Goal: Navigation & Orientation: Find specific page/section

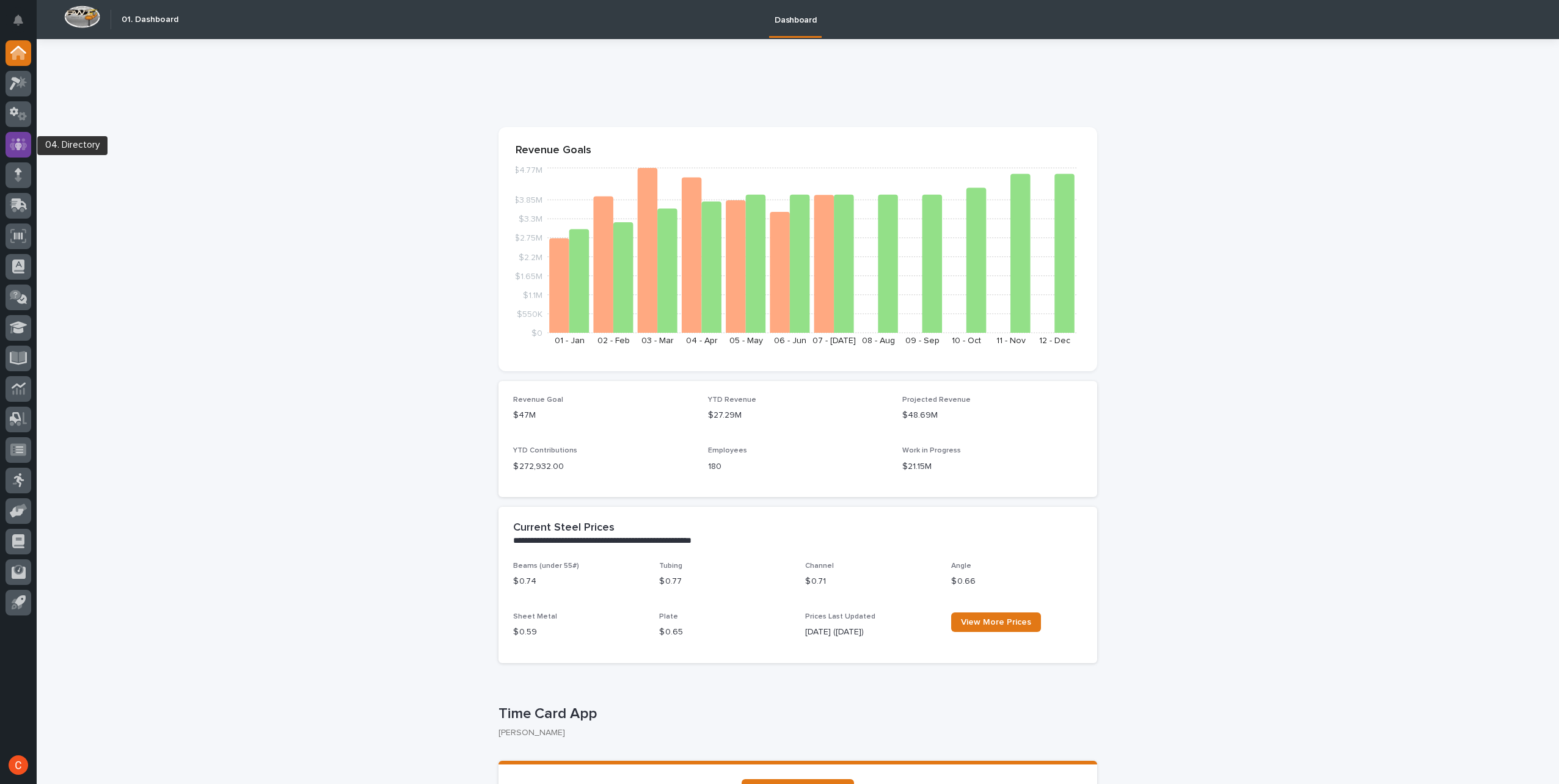
click at [11, 140] on icon at bounding box center [18, 144] width 18 height 12
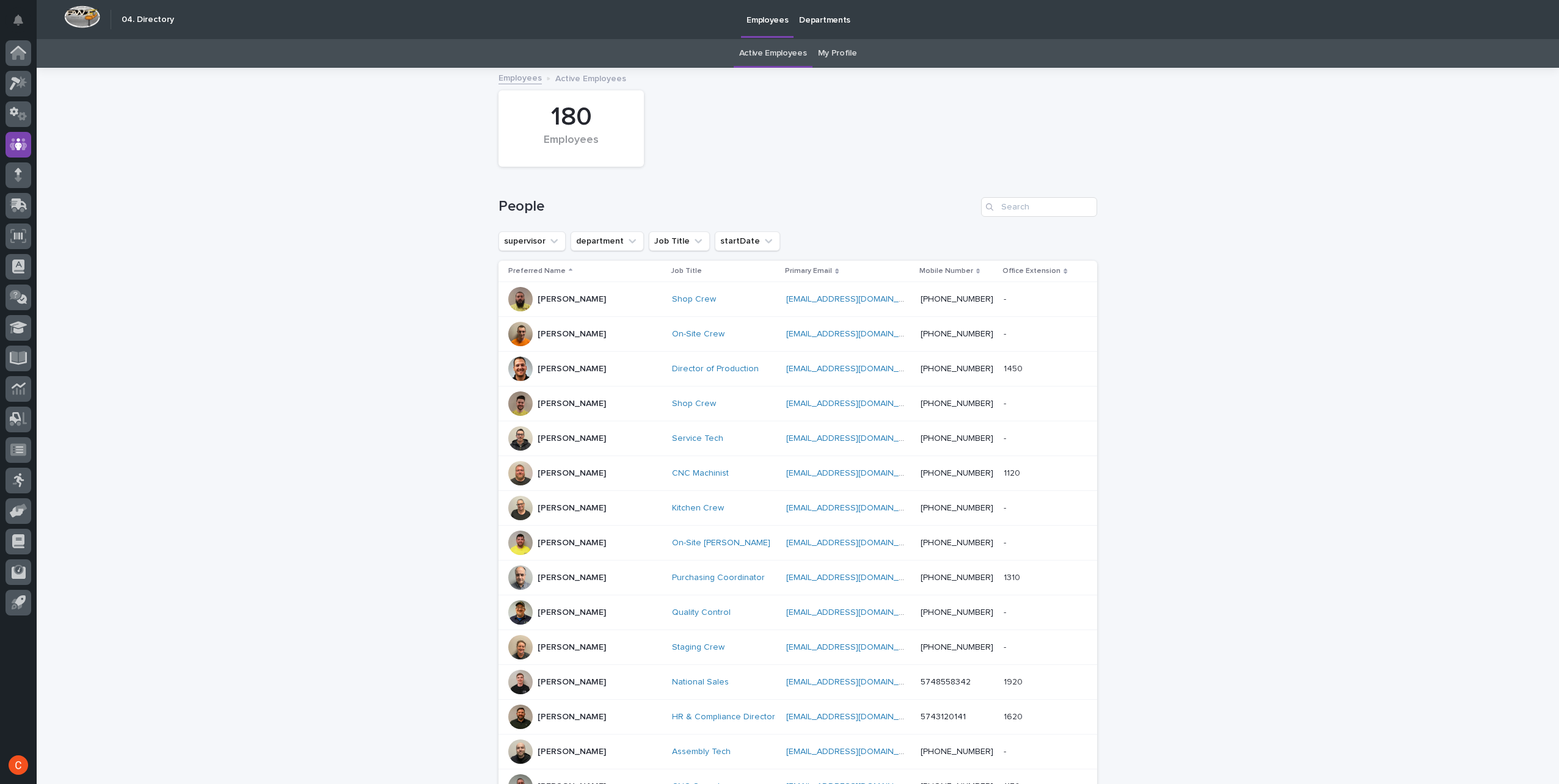
click at [838, 56] on link "My Profile" at bounding box center [837, 53] width 39 height 29
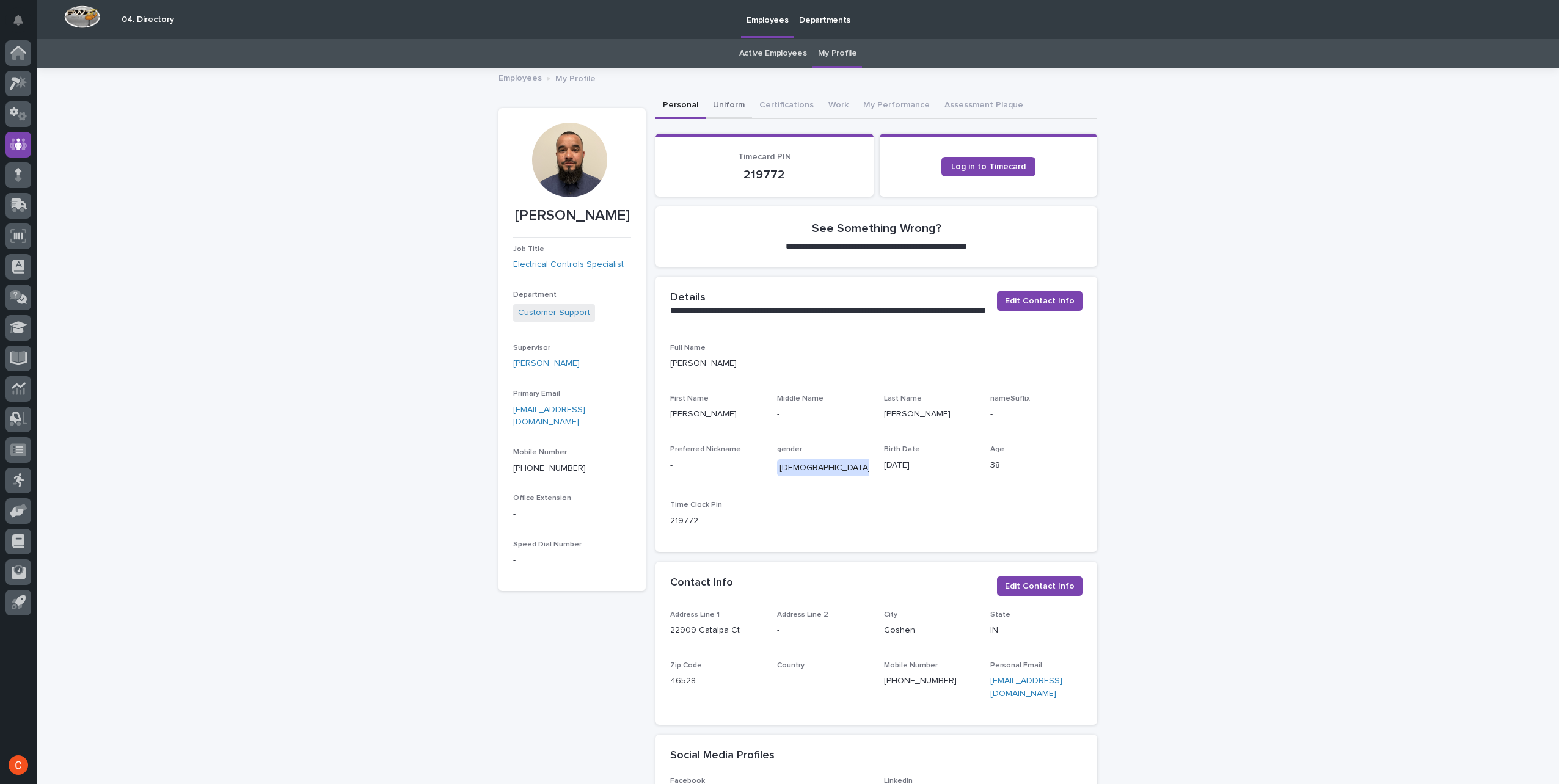
click at [717, 110] on button "Uniform" at bounding box center [728, 106] width 47 height 25
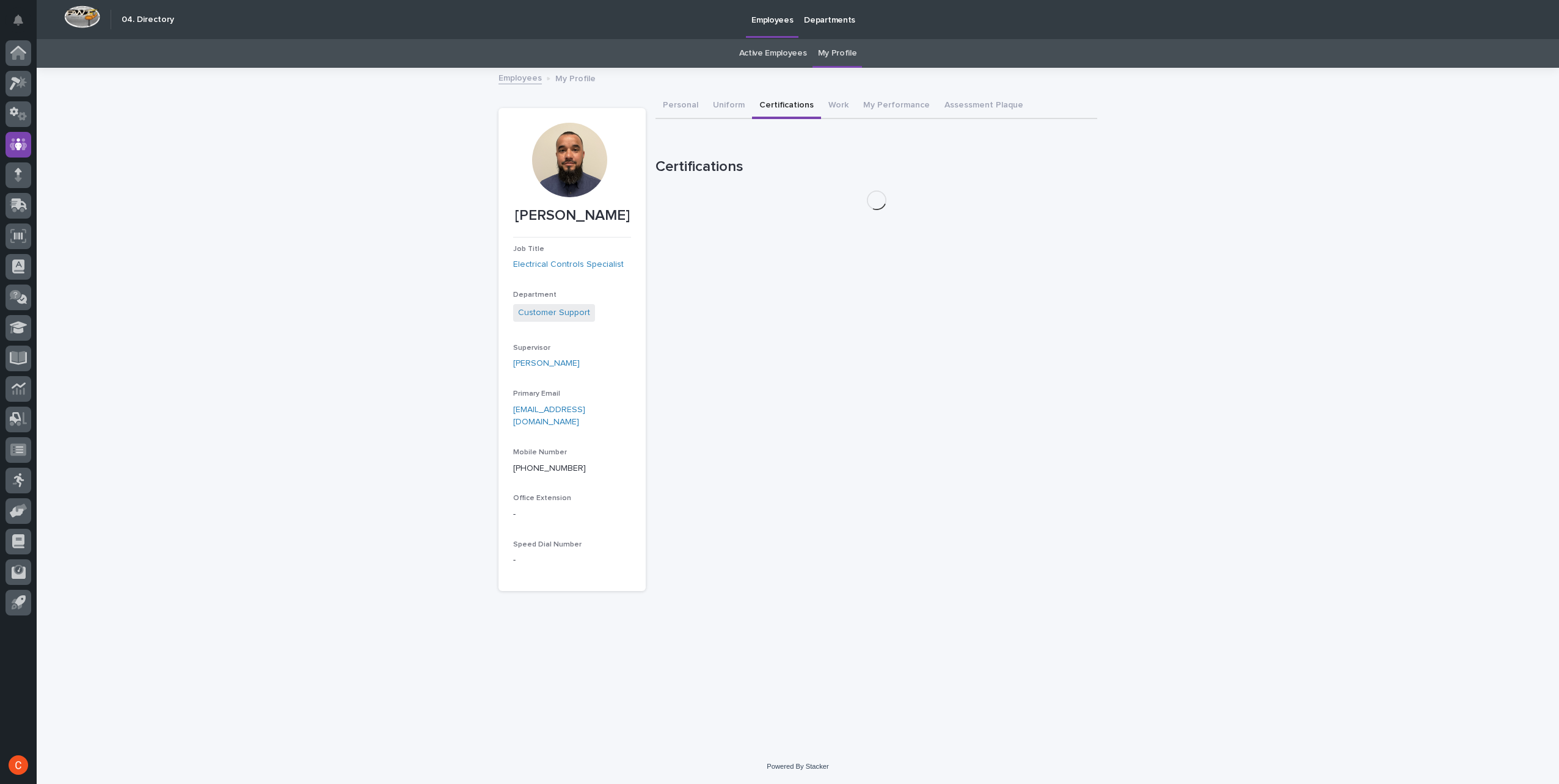
click at [763, 106] on button "Certifications" at bounding box center [786, 106] width 69 height 25
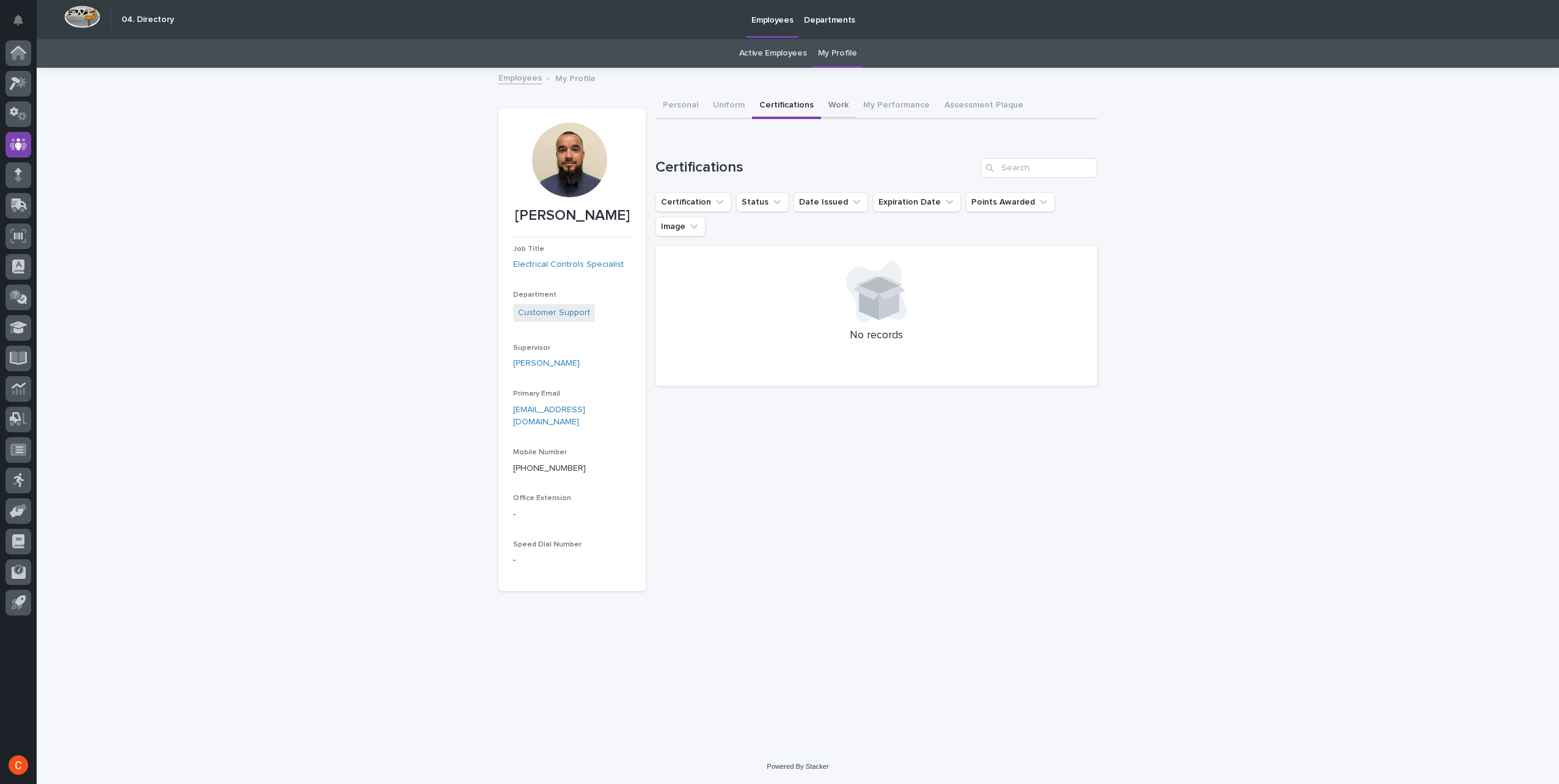
click at [826, 103] on button "Work" at bounding box center [838, 106] width 35 height 25
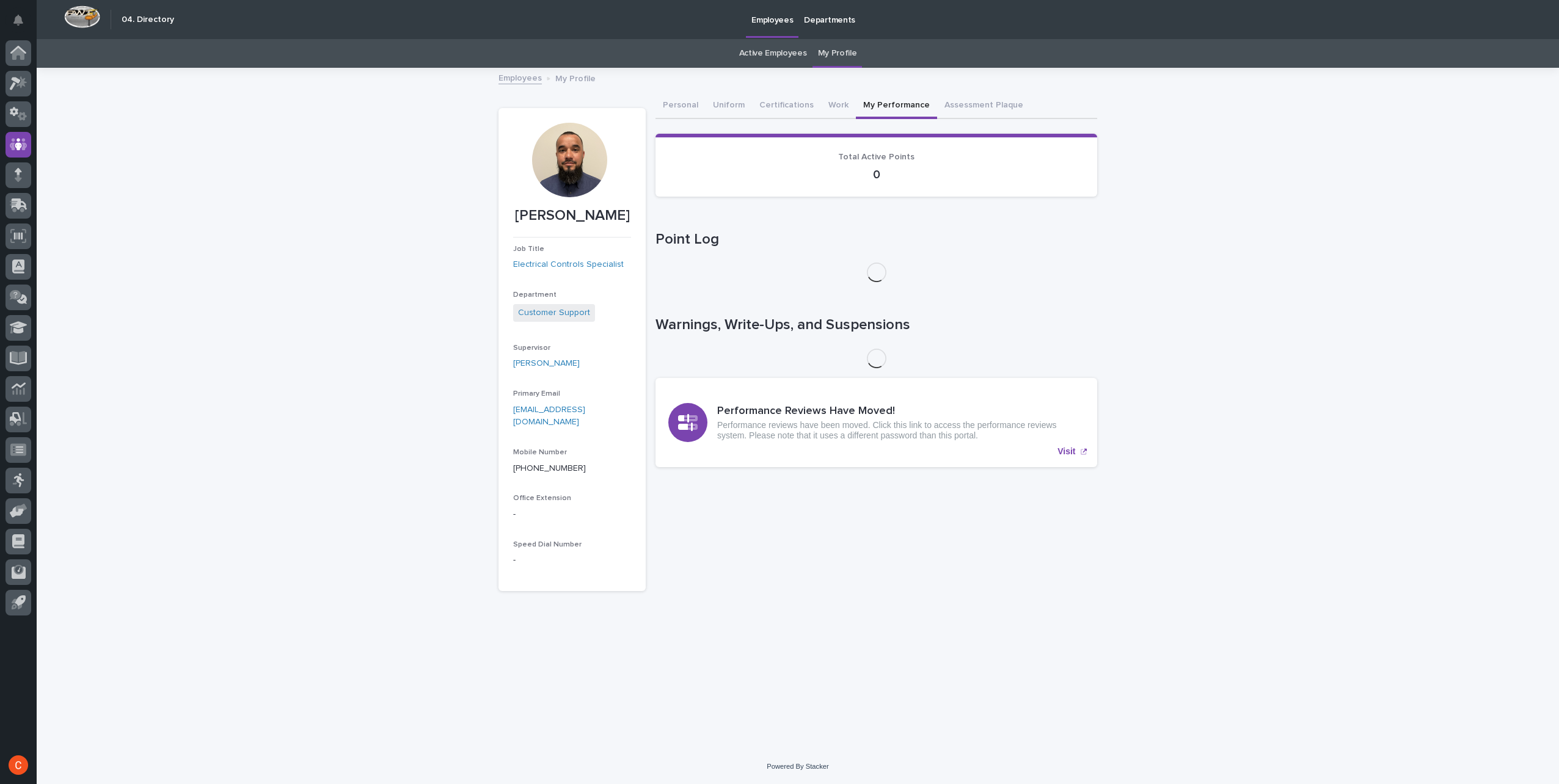
click at [865, 101] on button "My Performance" at bounding box center [896, 106] width 82 height 25
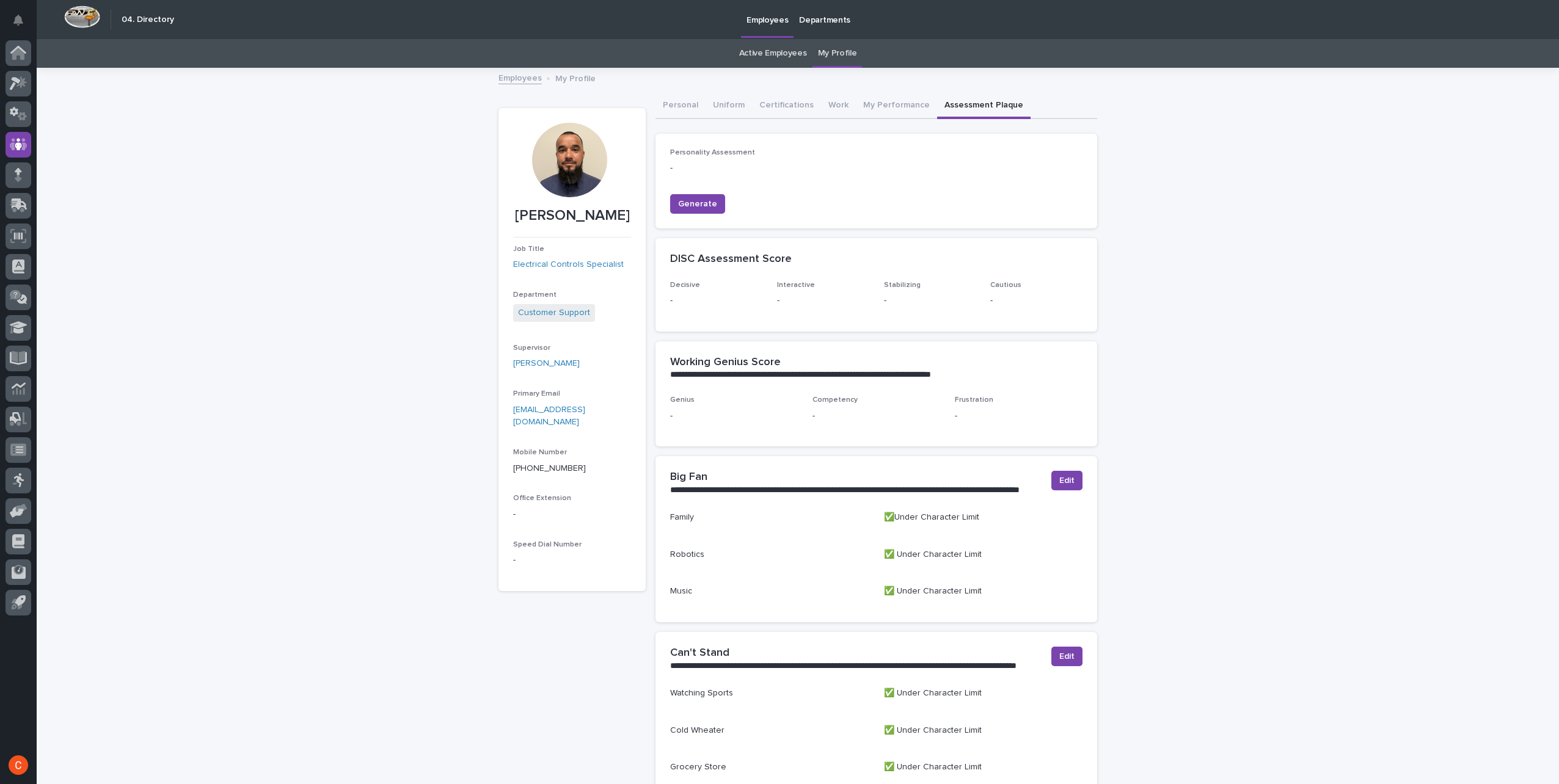
click at [938, 99] on button "Assessment Plaque" at bounding box center [984, 106] width 94 height 25
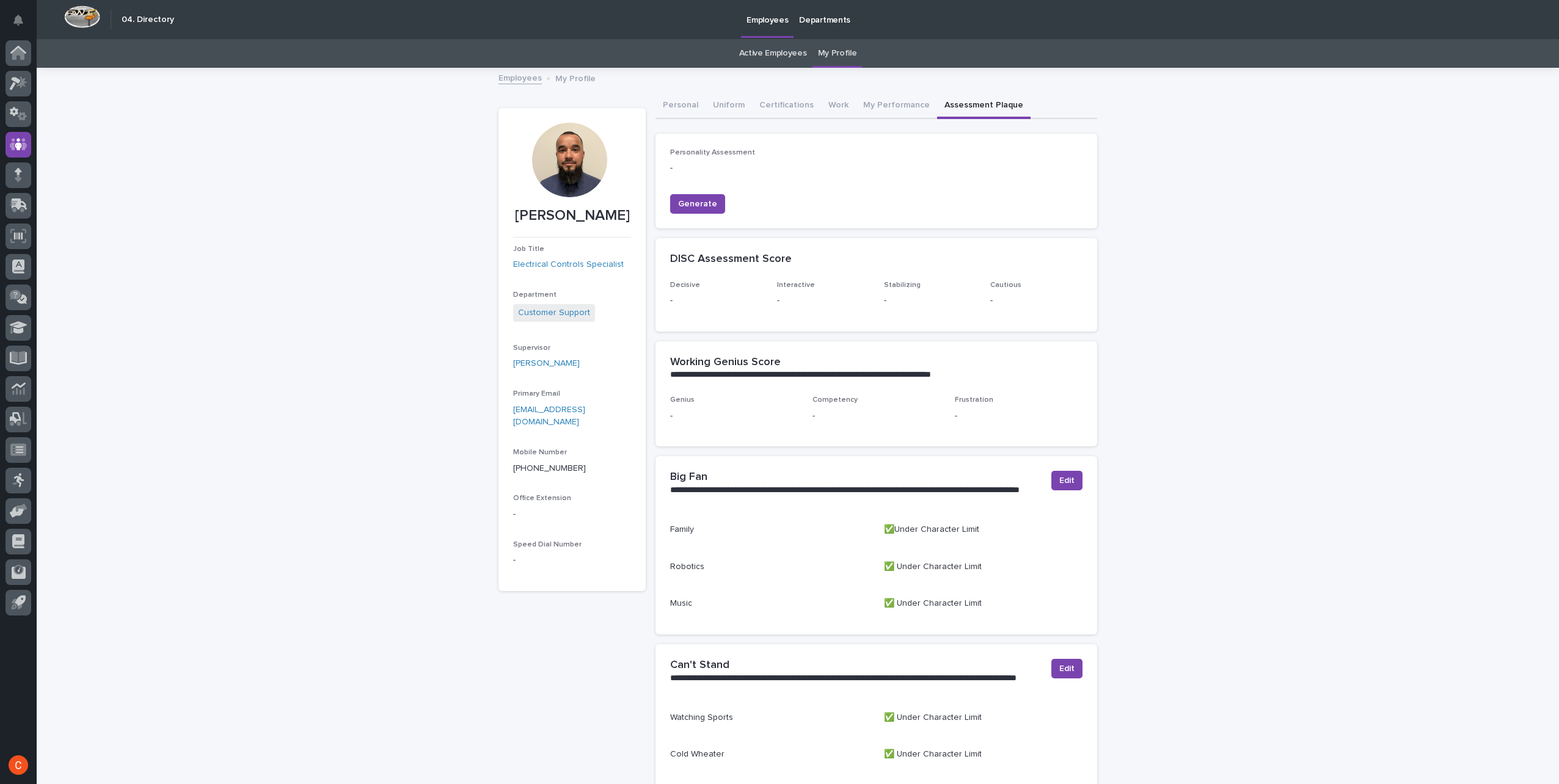
click at [819, 52] on link "My Profile" at bounding box center [837, 53] width 39 height 29
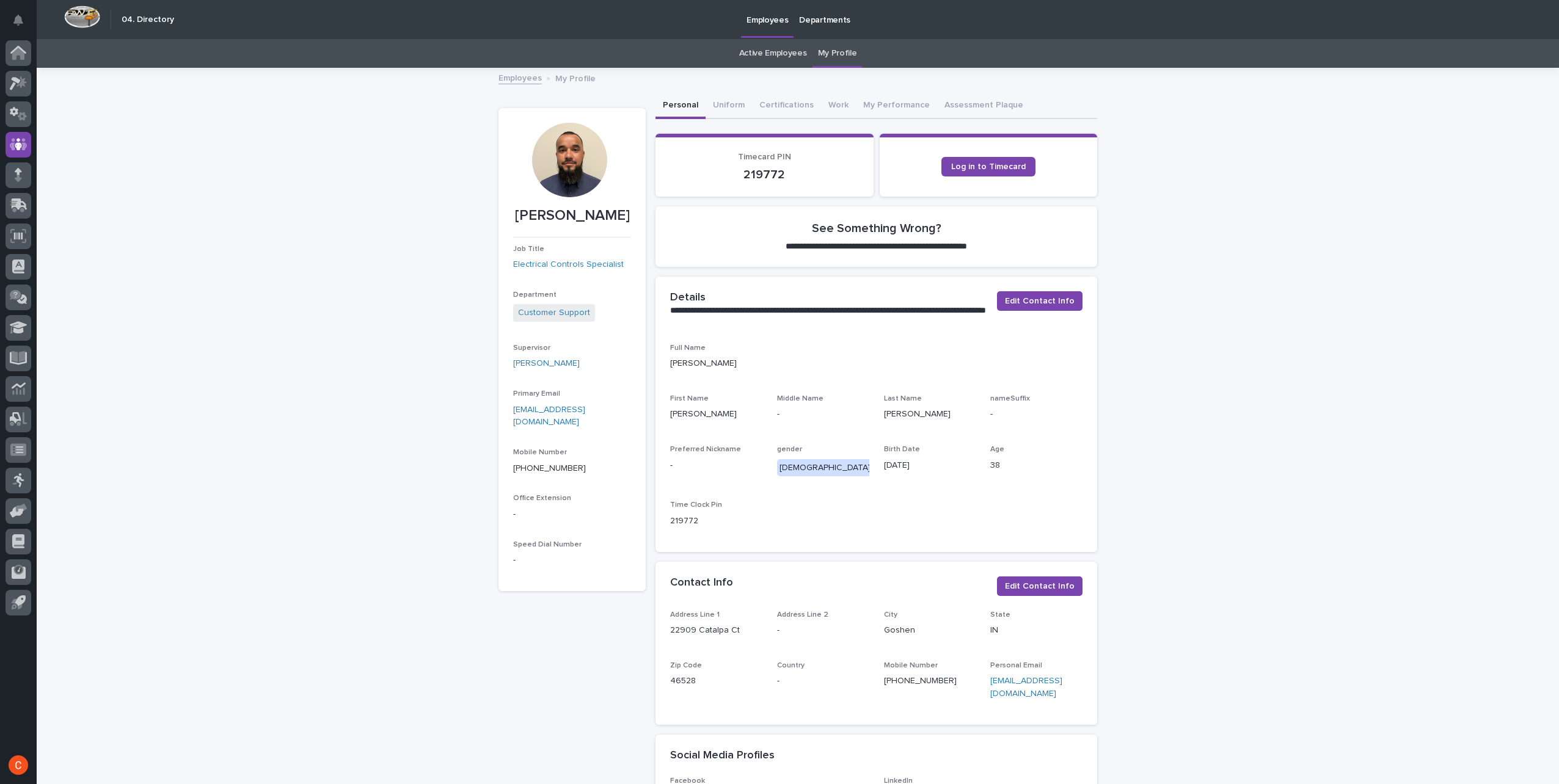
click at [756, 50] on link "Active Employees" at bounding box center [773, 53] width 68 height 29
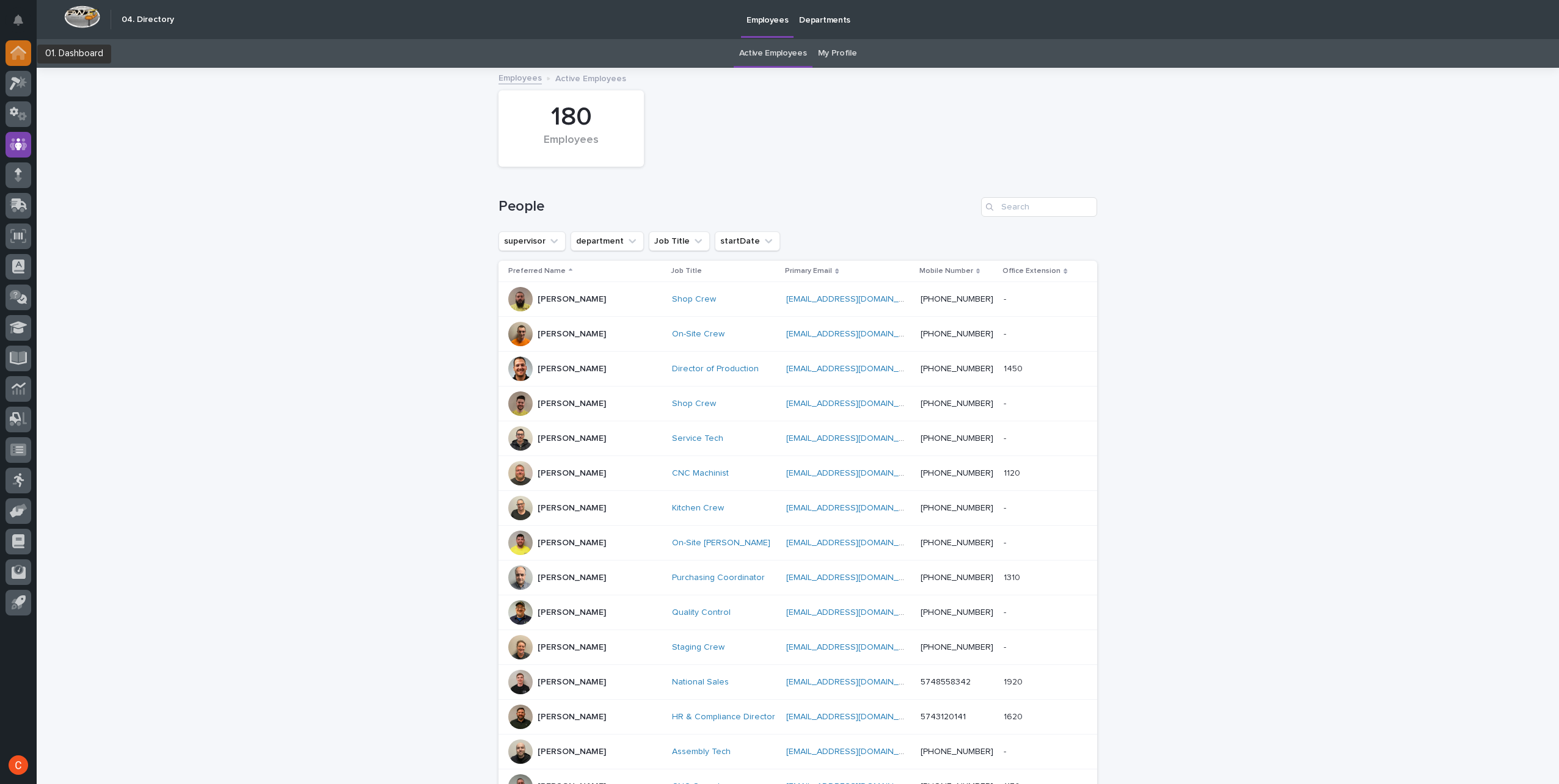
click at [17, 52] on icon at bounding box center [18, 53] width 12 height 12
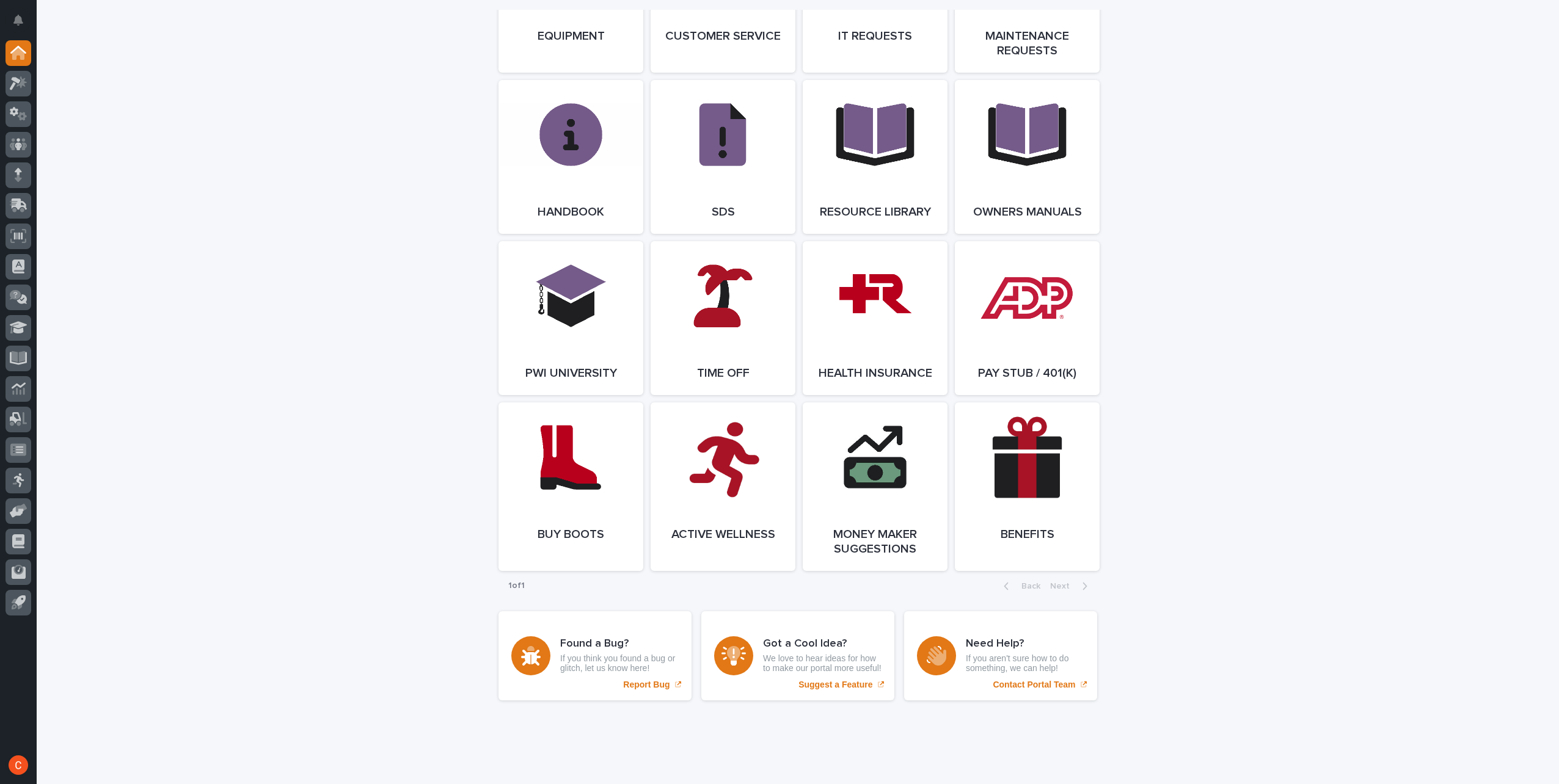
scroll to position [1524, 0]
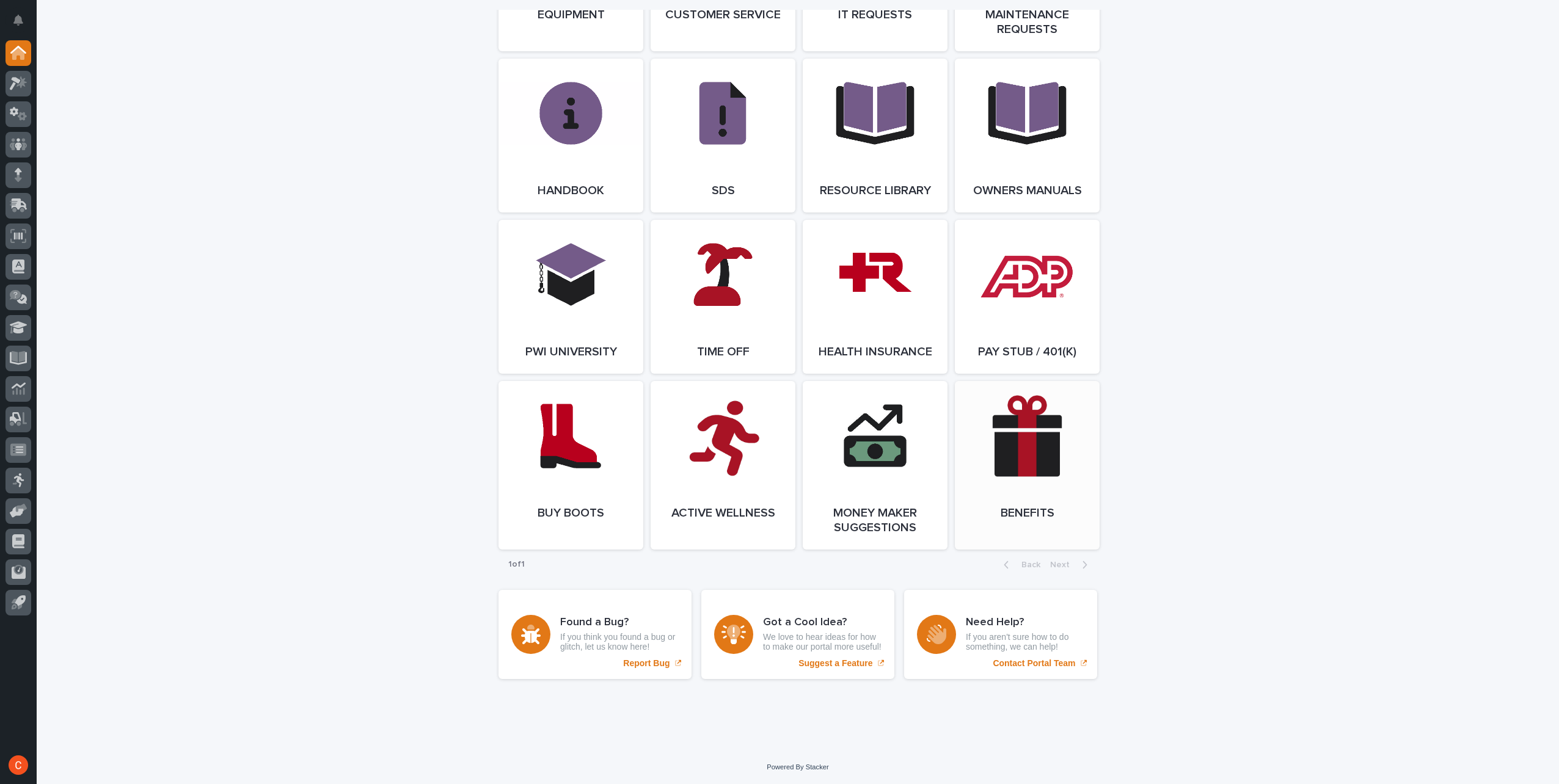
click at [1038, 427] on link "Open Link" at bounding box center [1027, 465] width 145 height 169
click at [1060, 292] on link "Open Link" at bounding box center [1027, 297] width 145 height 154
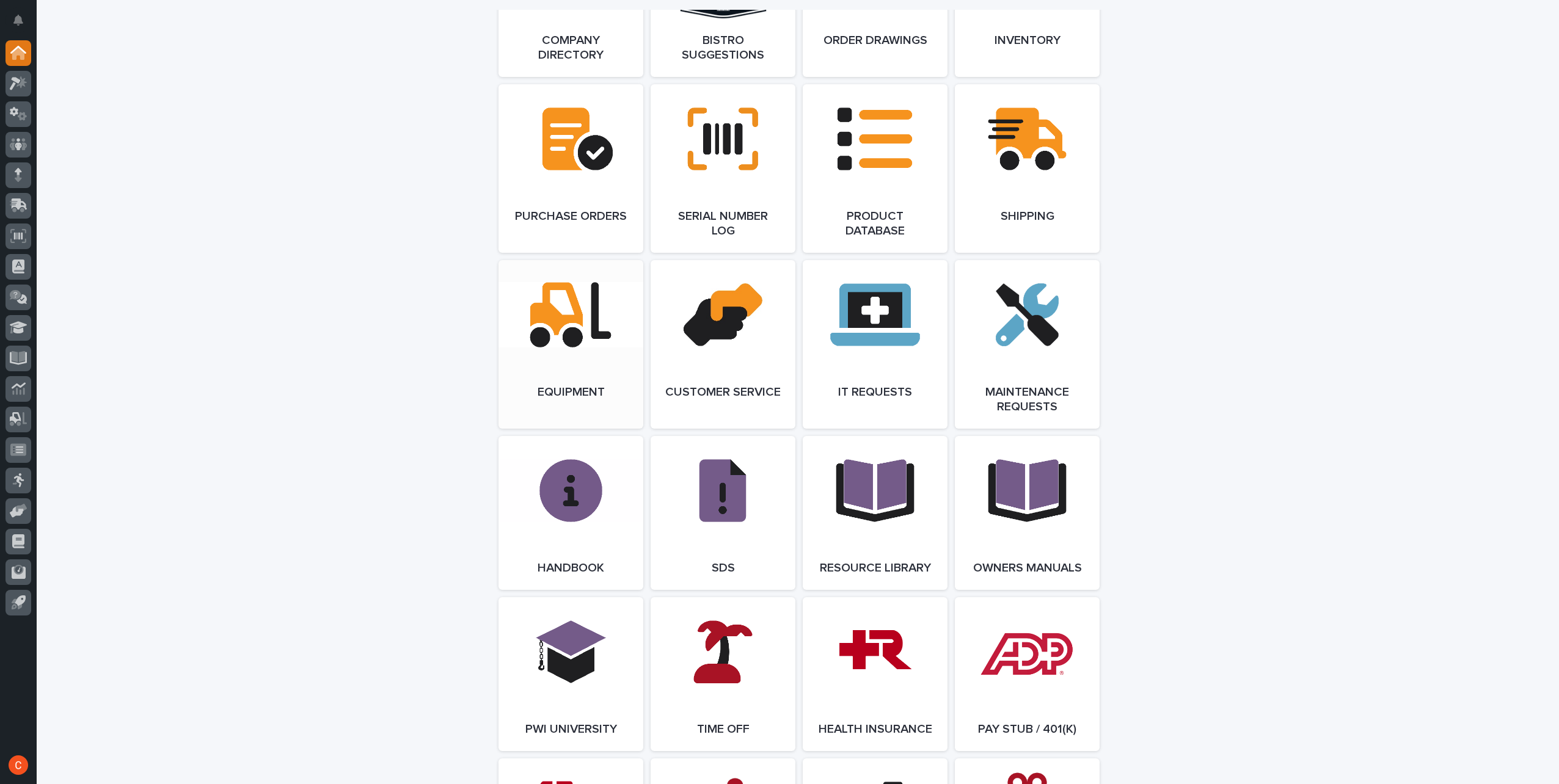
click at [584, 388] on link "Open Link" at bounding box center [570, 344] width 145 height 169
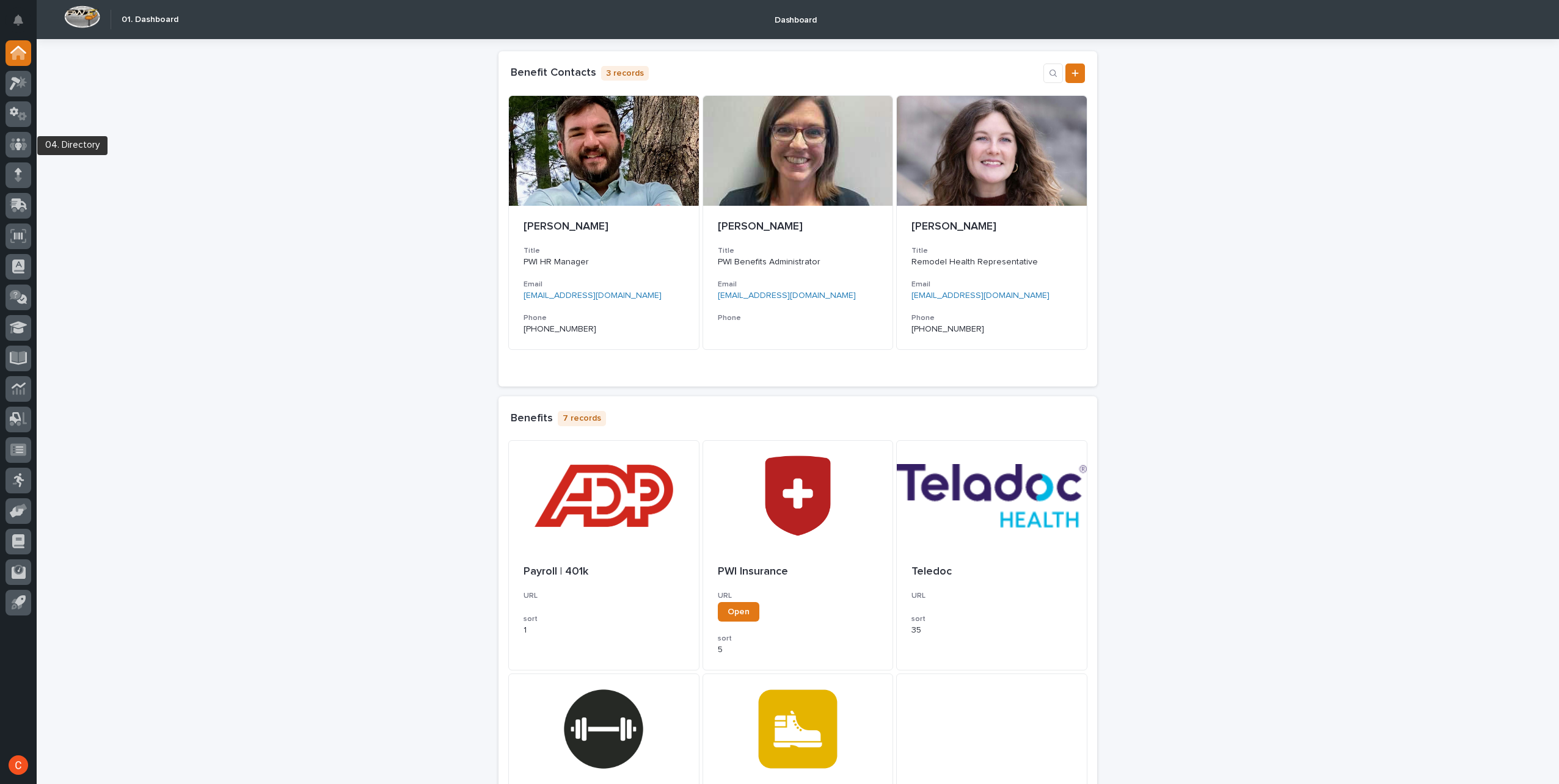
click at [20, 159] on div at bounding box center [18, 147] width 25 height 31
click at [15, 144] on icon at bounding box center [18, 144] width 8 height 12
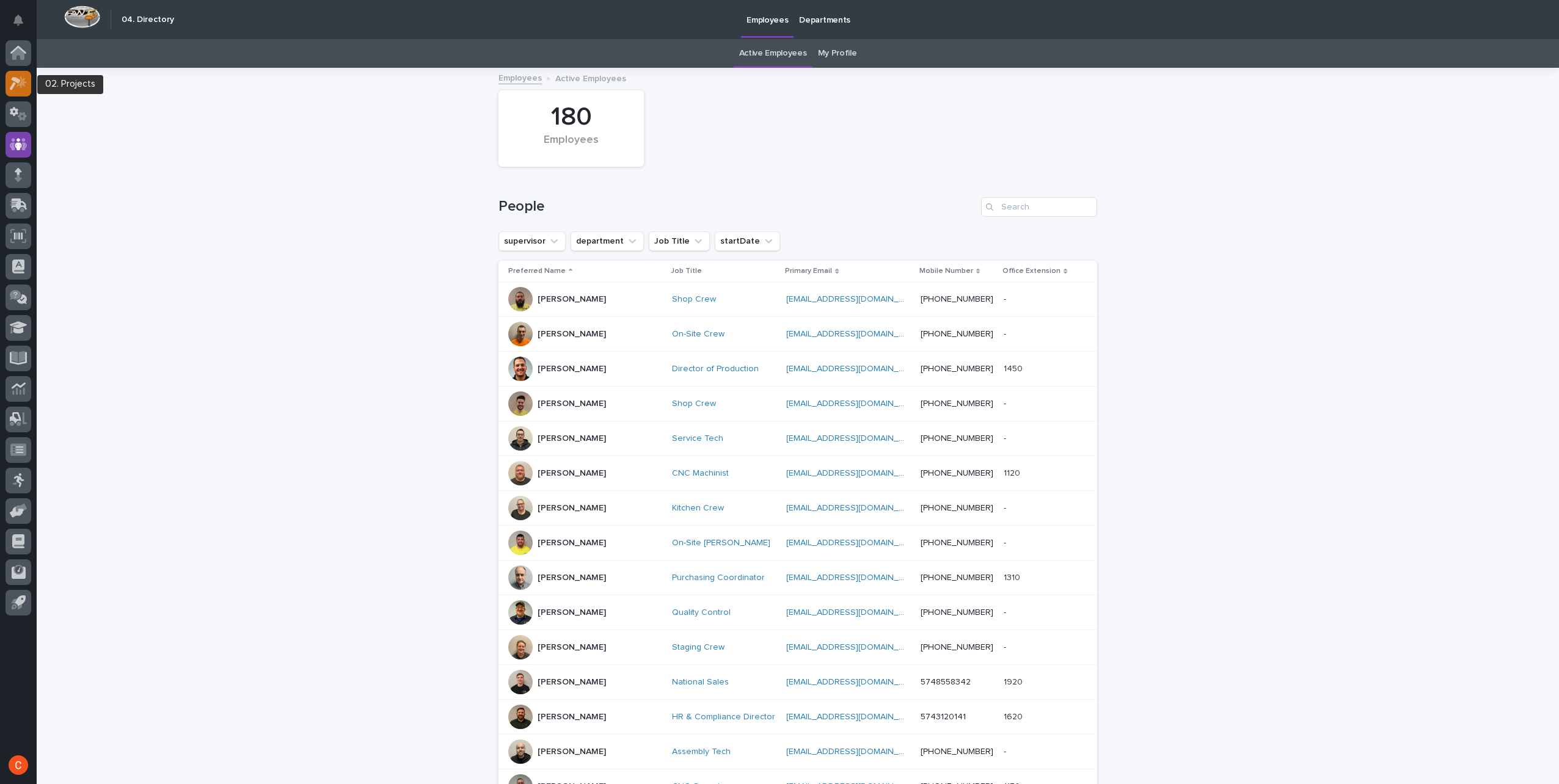
click at [11, 83] on icon at bounding box center [18, 83] width 18 height 14
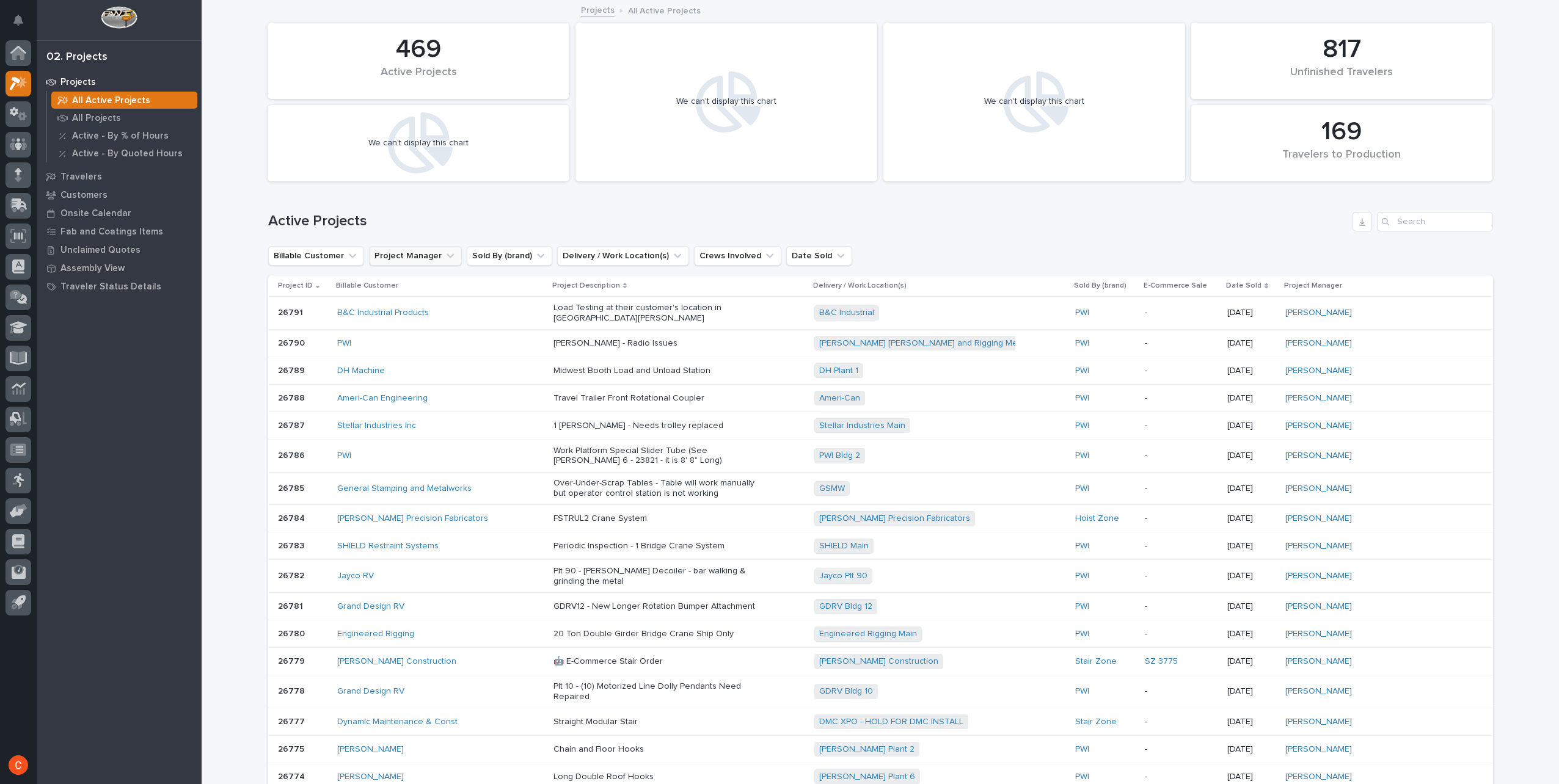
click at [426, 260] on button "Project Manager" at bounding box center [415, 255] width 93 height 20
click at [430, 332] on p "[PERSON_NAME]" at bounding box center [443, 334] width 129 height 8
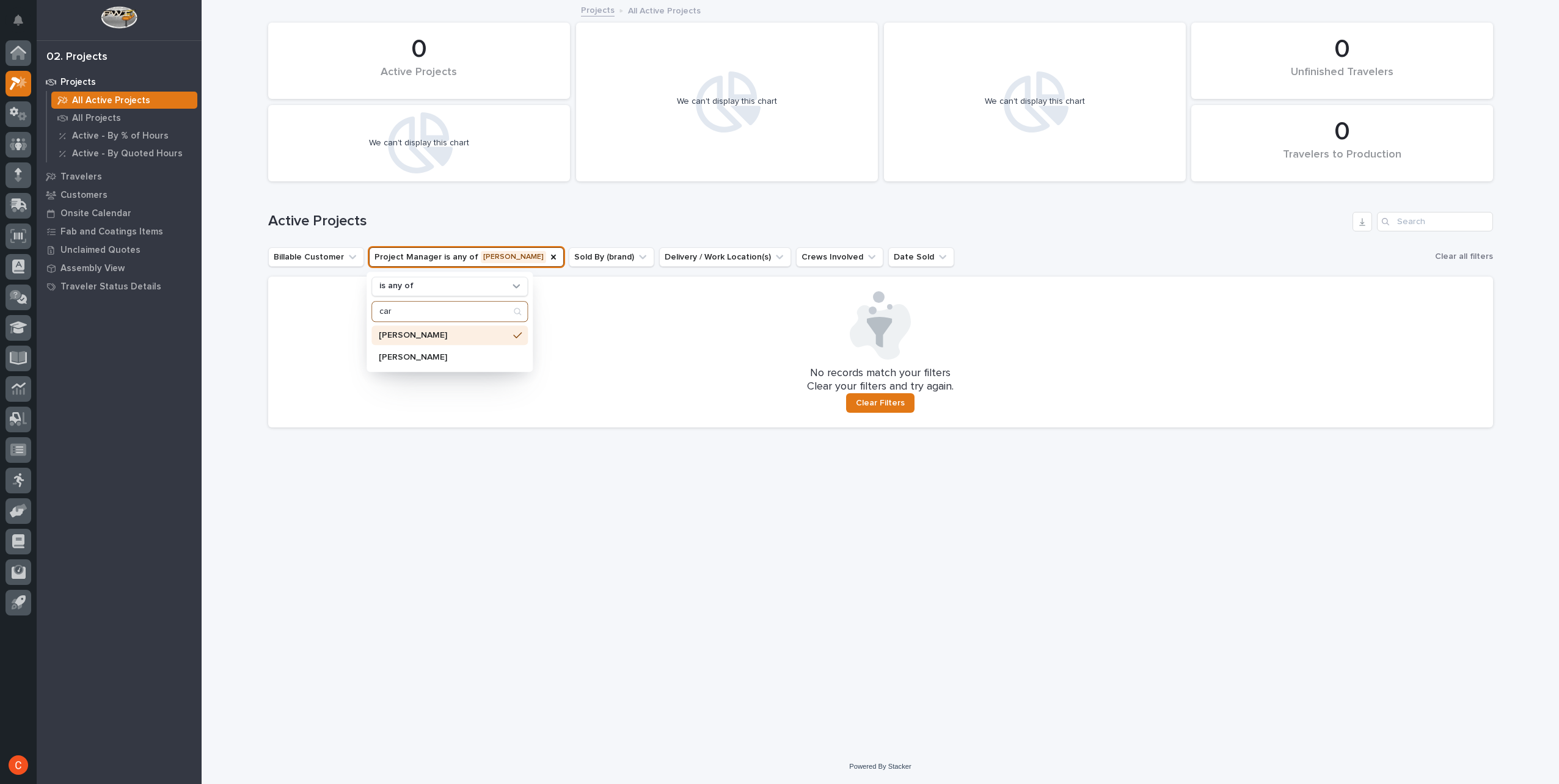
click at [444, 306] on input "car" at bounding box center [450, 311] width 155 height 20
type input "c"
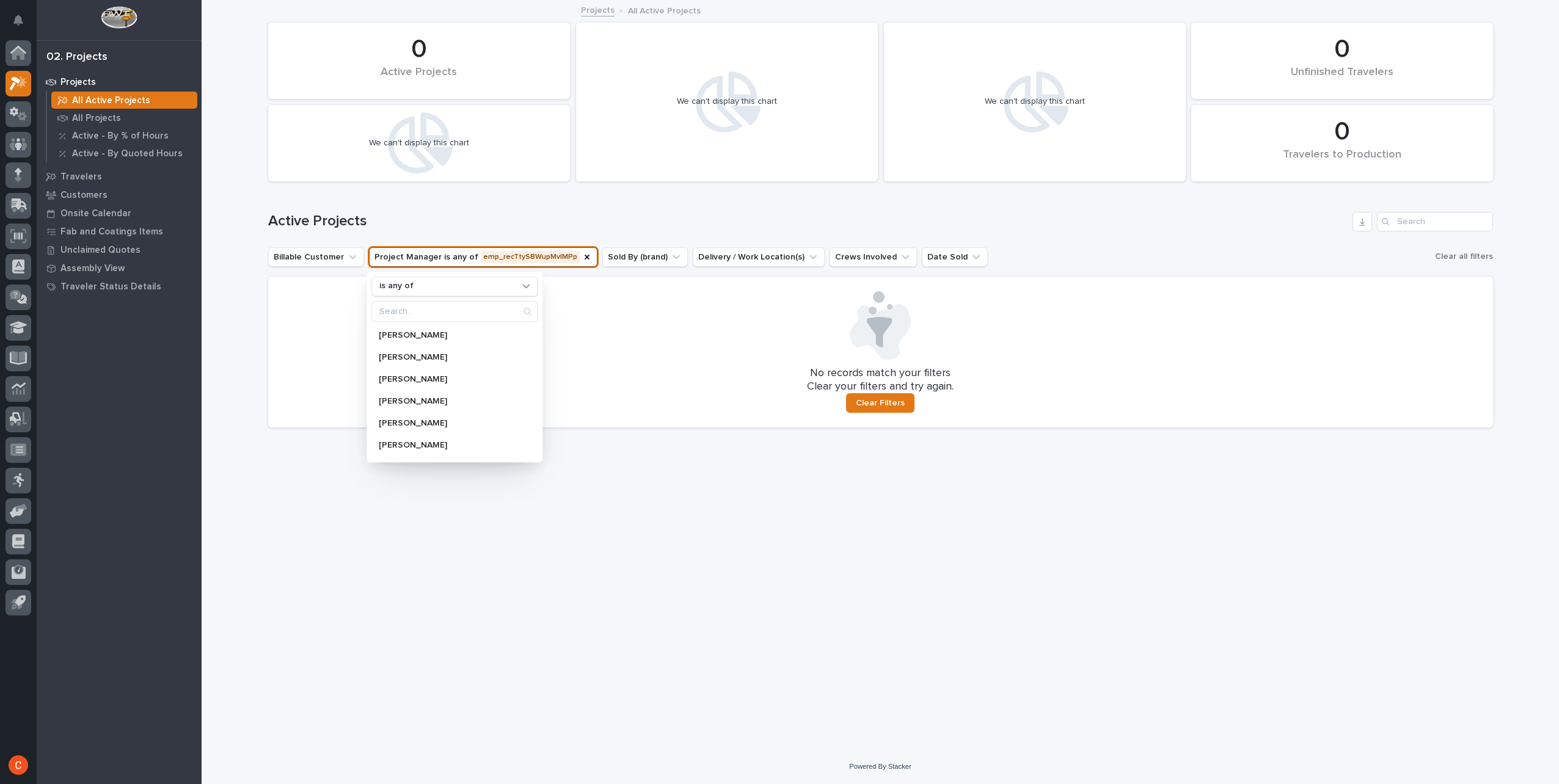
click at [451, 539] on div "Loading... Saving… Loading... Saving… 0 Travelers to Production 0 Active Projec…" at bounding box center [880, 360] width 1237 height 718
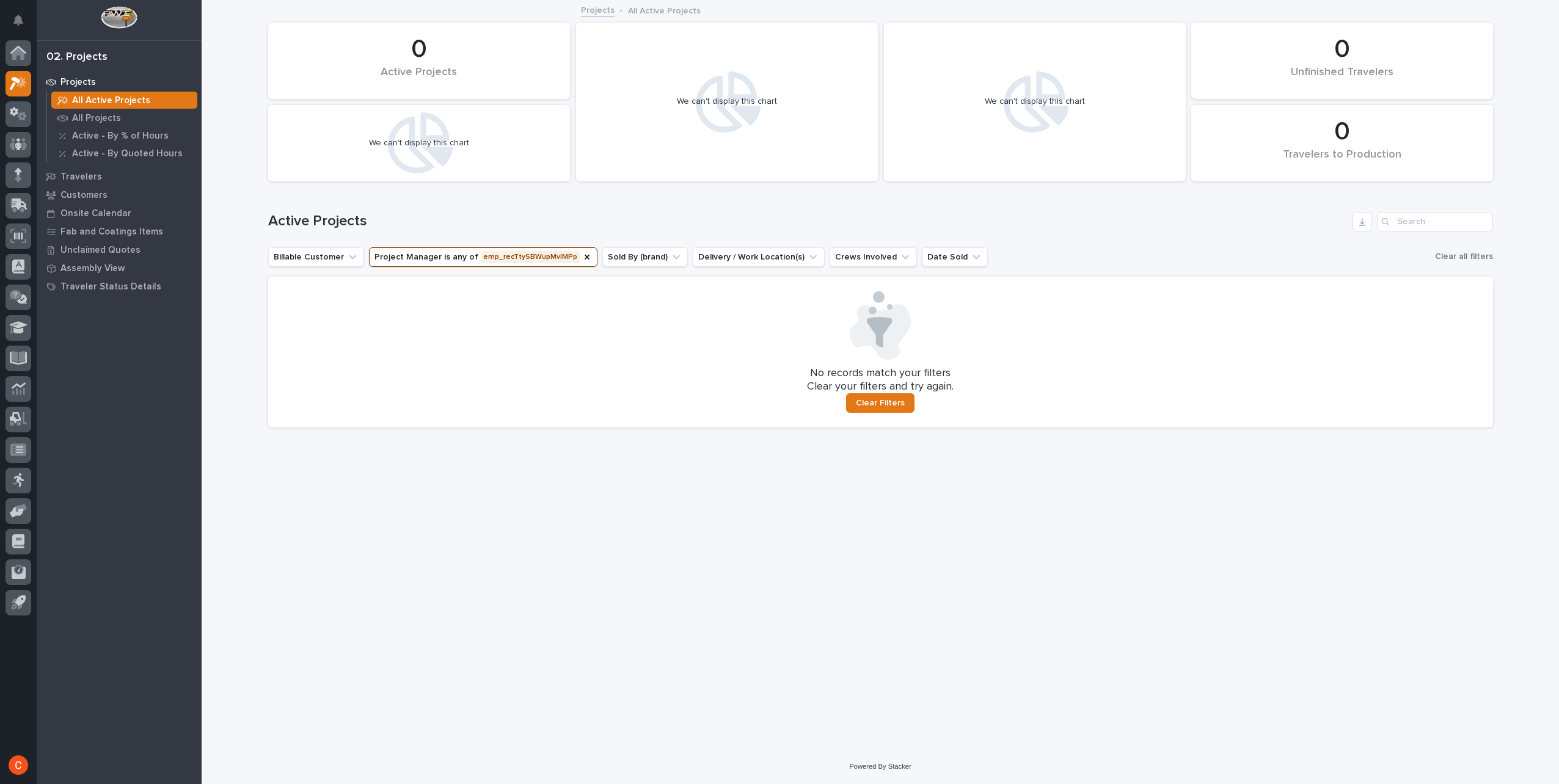
click at [97, 103] on p "All Active Projects" at bounding box center [111, 101] width 78 height 11
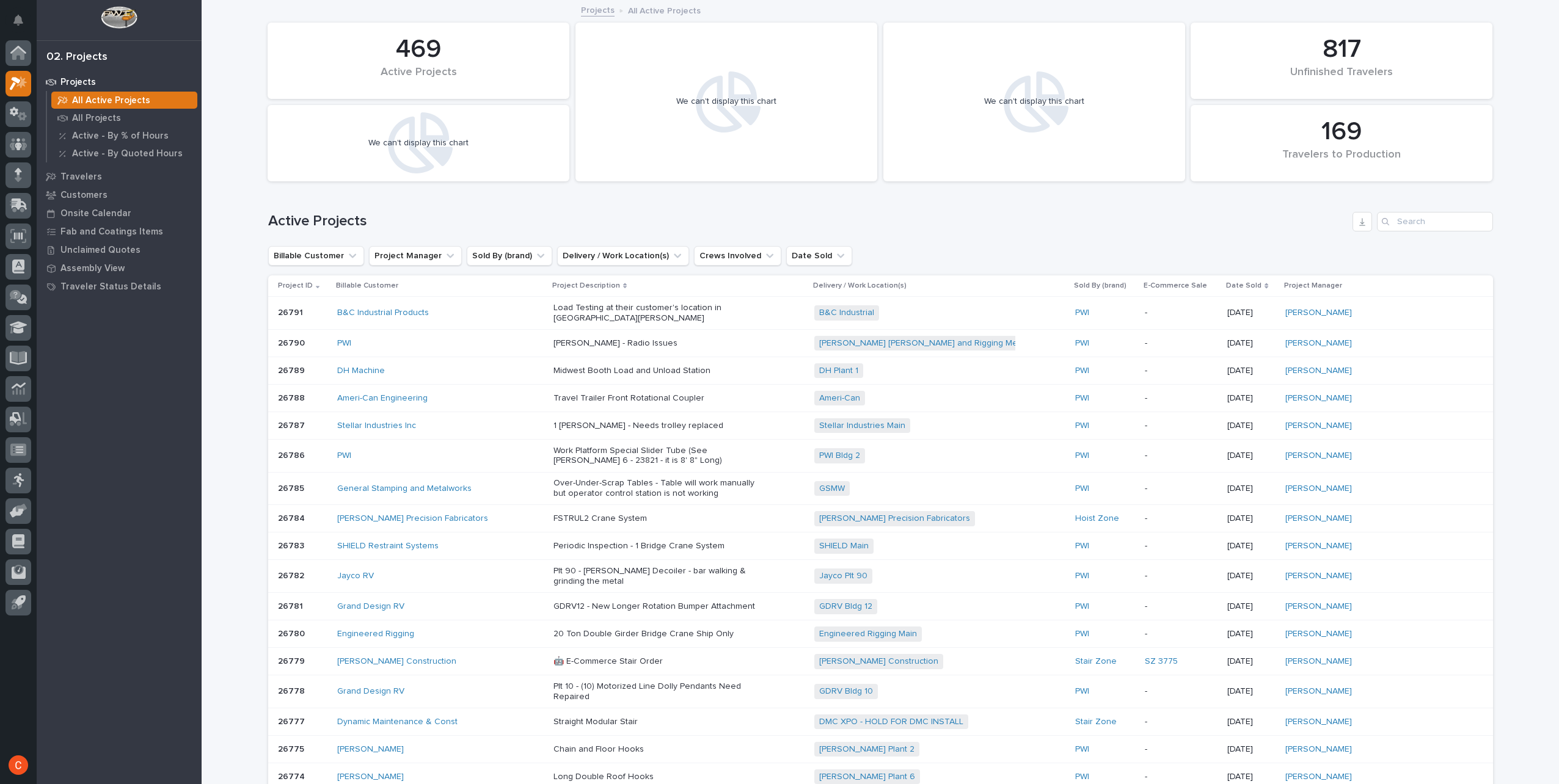
click at [1342, 285] on p "Project Manager" at bounding box center [1312, 285] width 58 height 13
click at [1416, 220] on input "Search" at bounding box center [1435, 222] width 116 height 20
type input "p"
click at [1221, 230] on h1 "Active Projects" at bounding box center [808, 222] width 1079 height 18
click at [444, 261] on icon "Project Manager" at bounding box center [450, 255] width 12 height 12
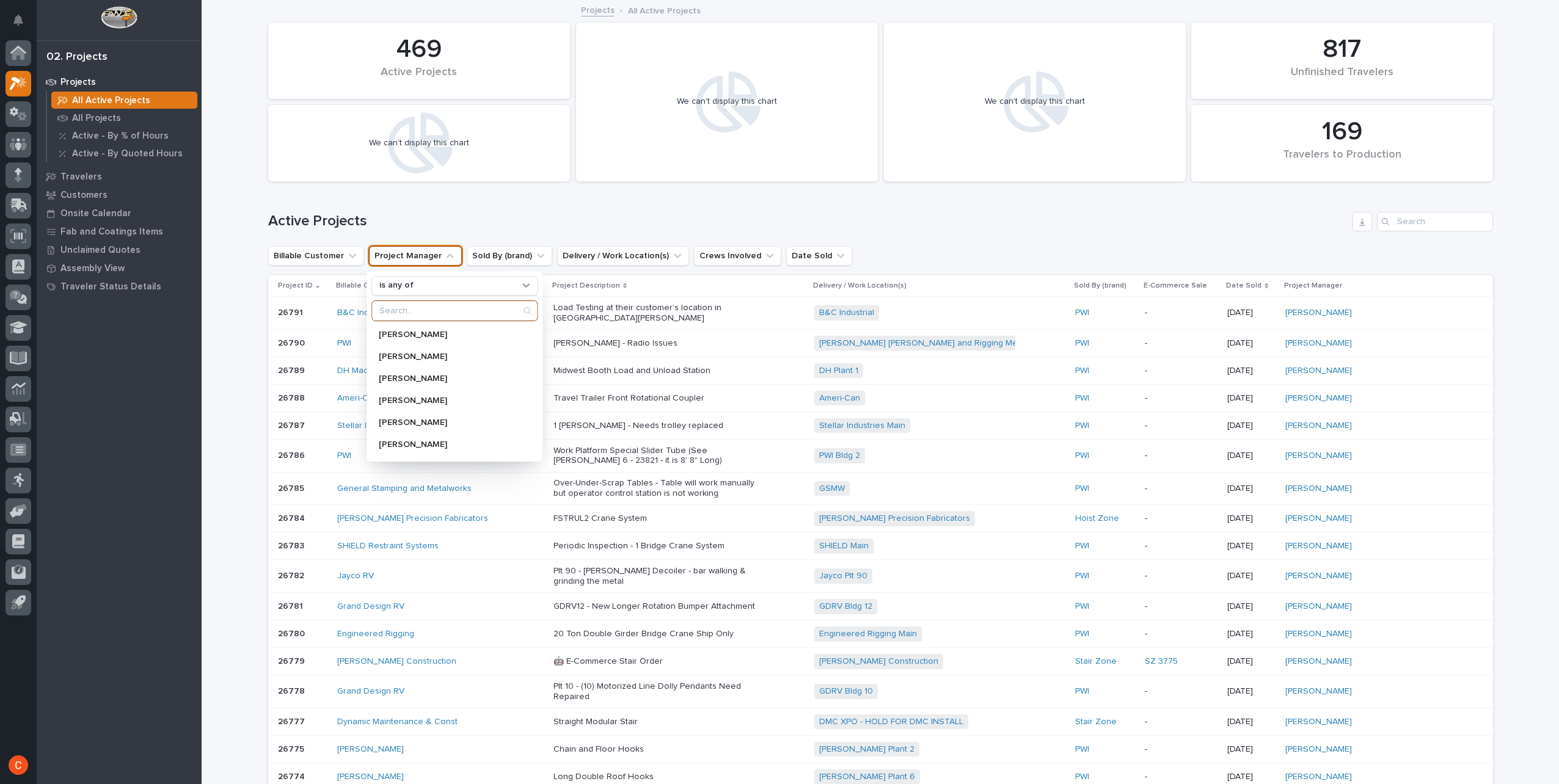
click at [438, 305] on input "Search" at bounding box center [454, 311] width 165 height 20
click at [406, 356] on p "[PERSON_NAME]" at bounding box center [443, 356] width 129 height 8
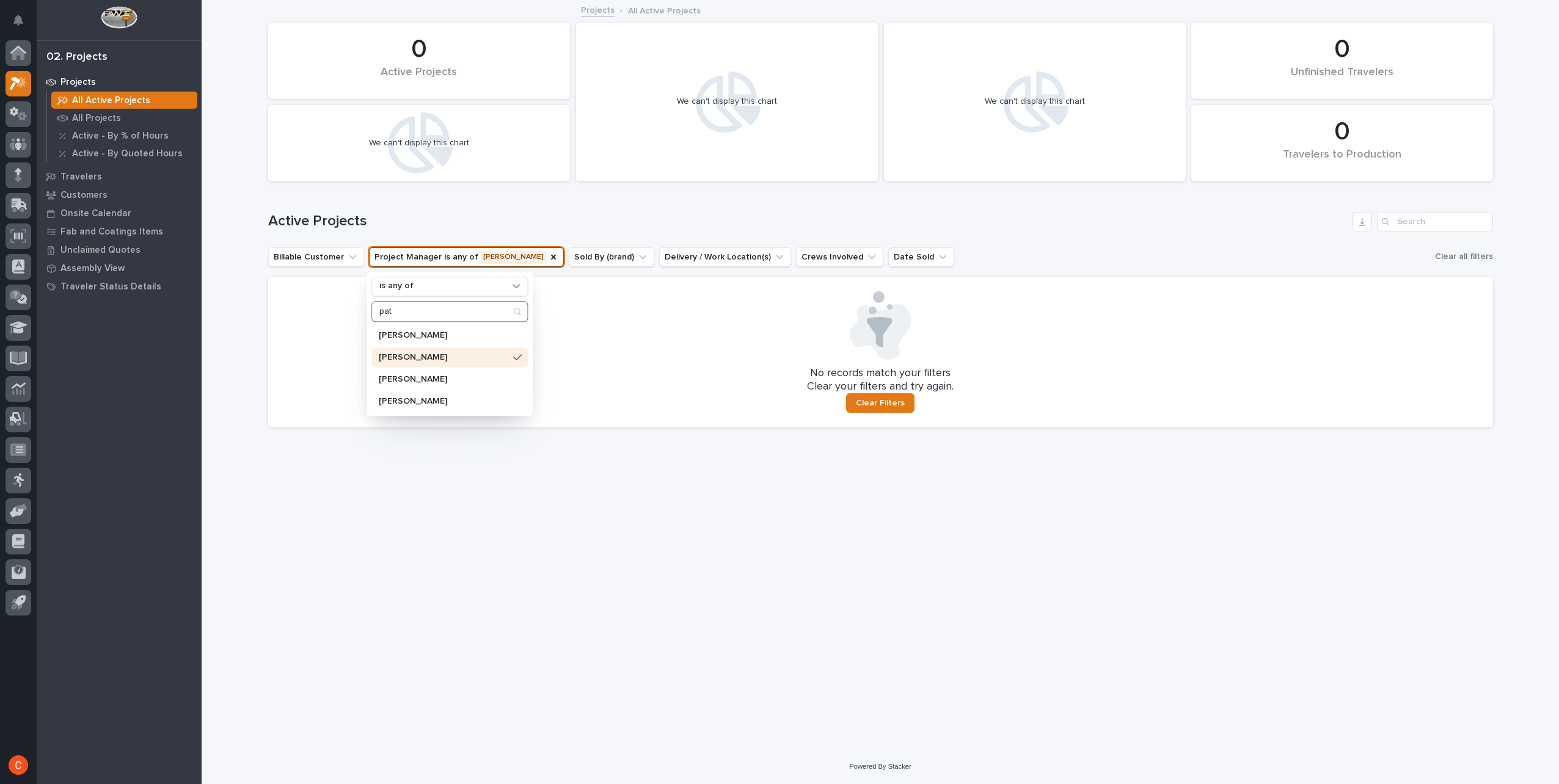
drag, startPoint x: 410, startPoint y: 312, endPoint x: 354, endPoint y: 311, distance: 56.0
click at [354, 311] on div "0 Travelers to Production 0 Active Projects We can't display this chart 0 Unfin…" at bounding box center [880, 219] width 1225 height 436
type input "p"
click at [201, 360] on div "Loading... Saving… Loading... Saving… 0 Travelers to Production 0 Active Projec…" at bounding box center [880, 375] width 1358 height 748
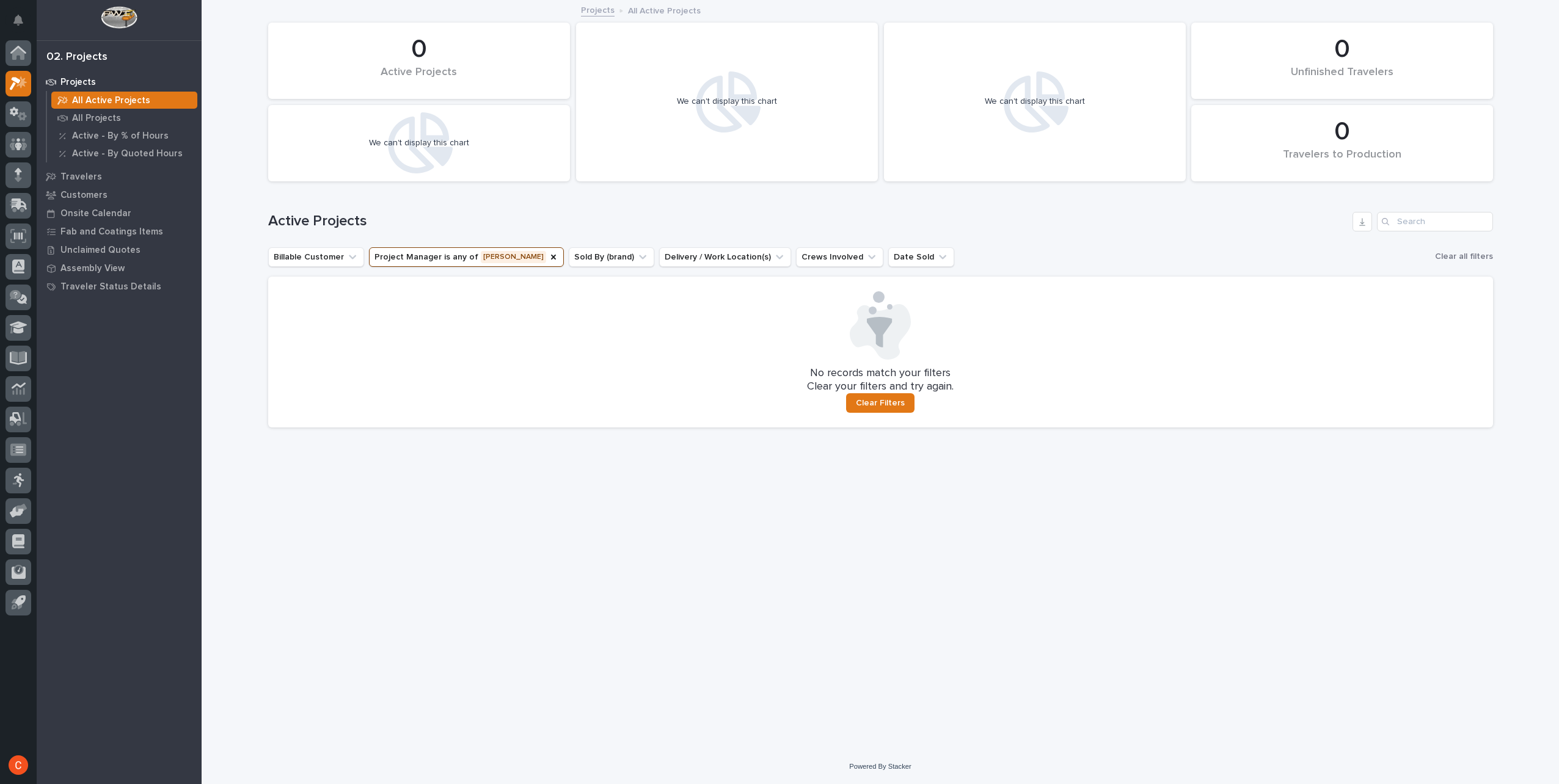
click at [110, 97] on p "All Active Projects" at bounding box center [111, 101] width 78 height 11
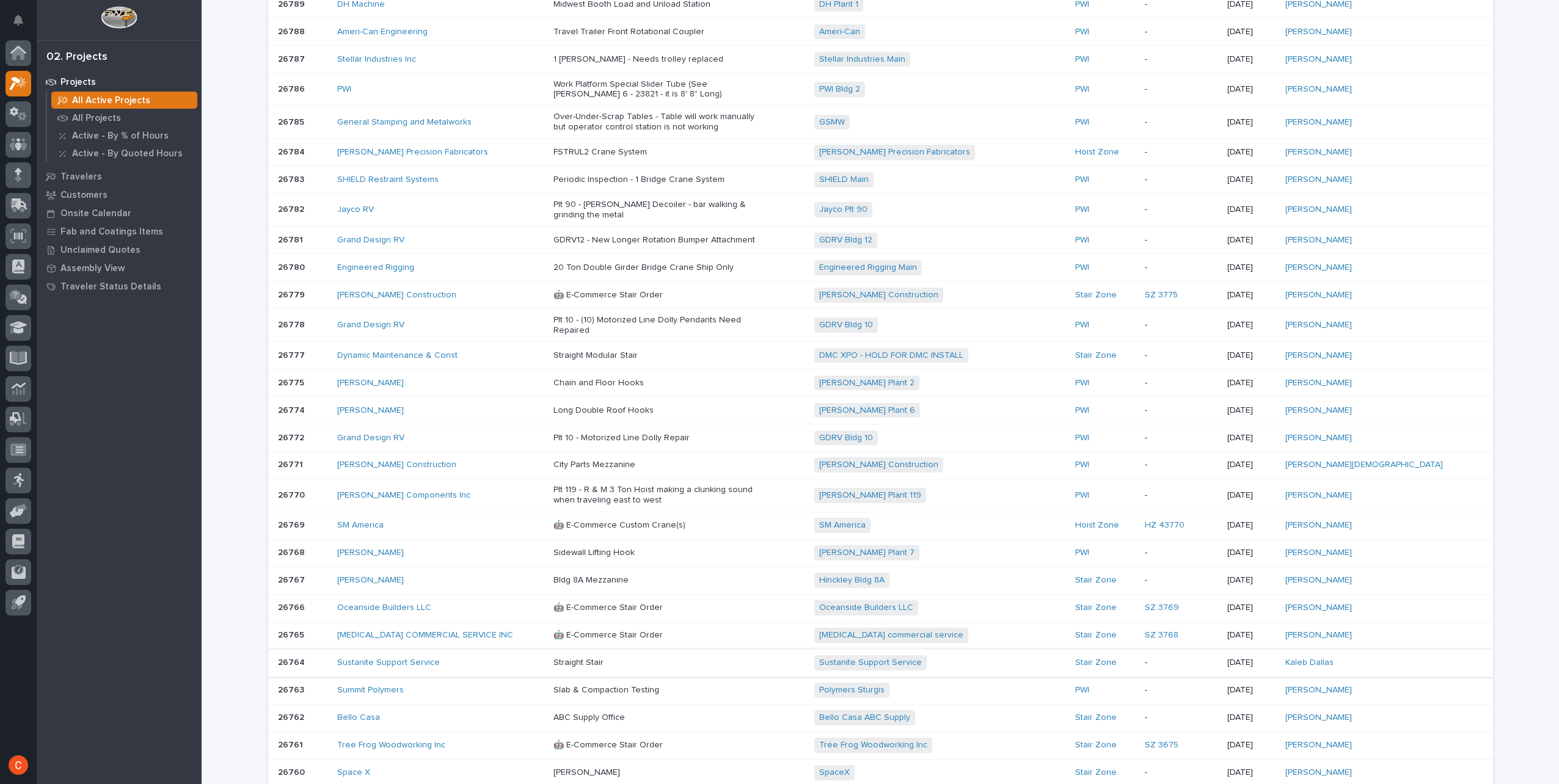
scroll to position [427, 0]
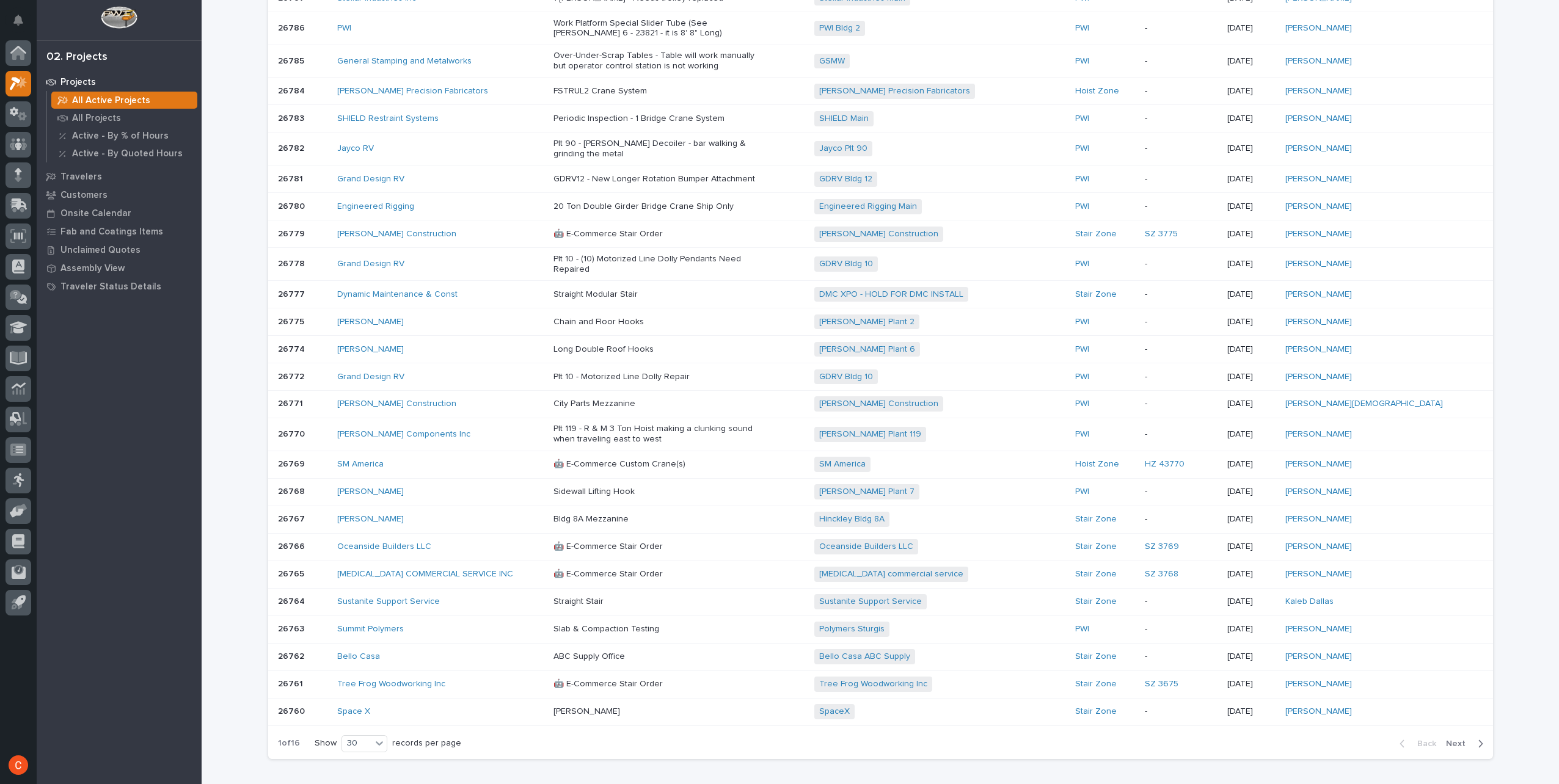
click at [1449, 738] on span "Next" at bounding box center [1460, 743] width 27 height 11
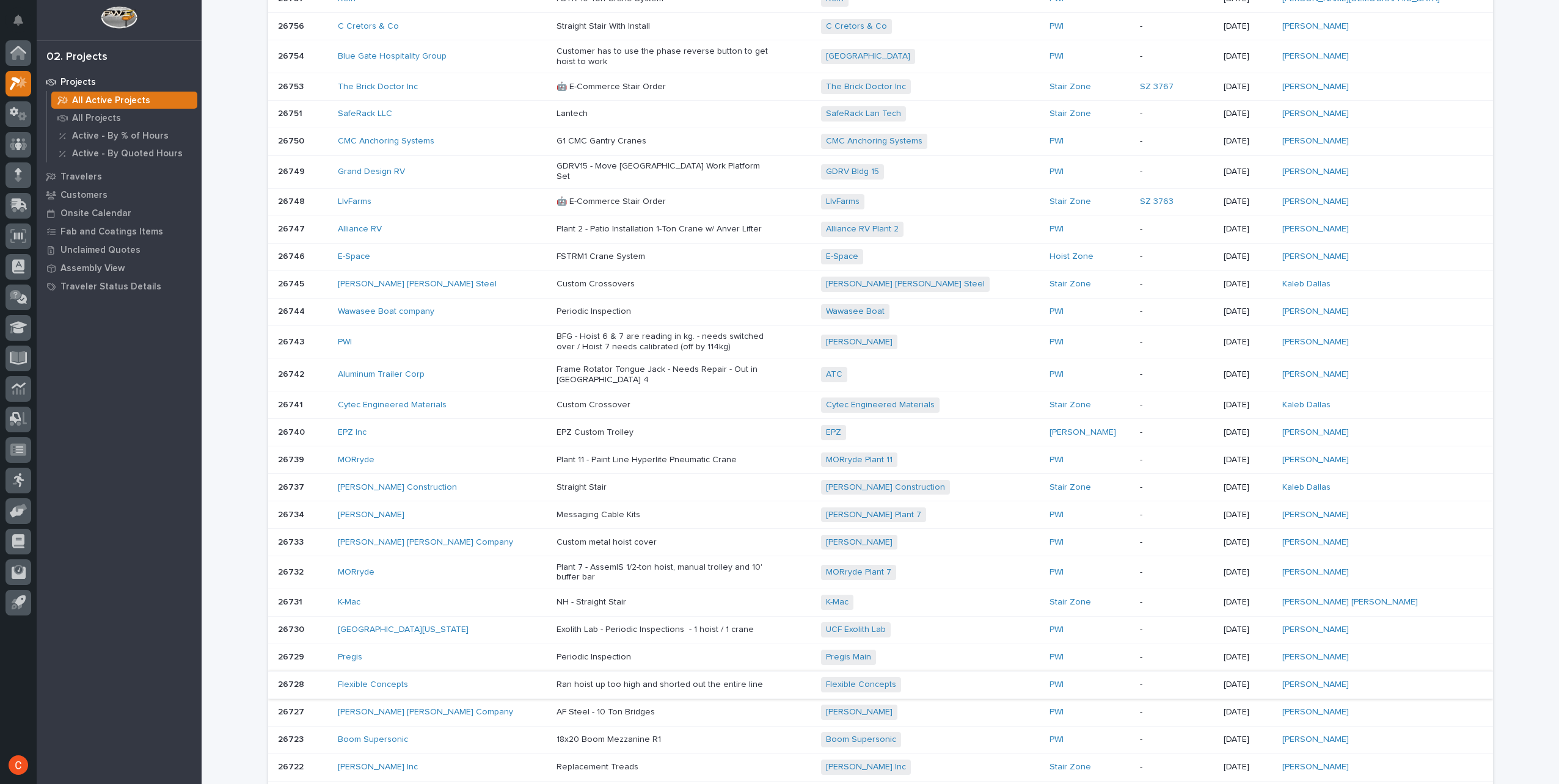
scroll to position [496, 0]
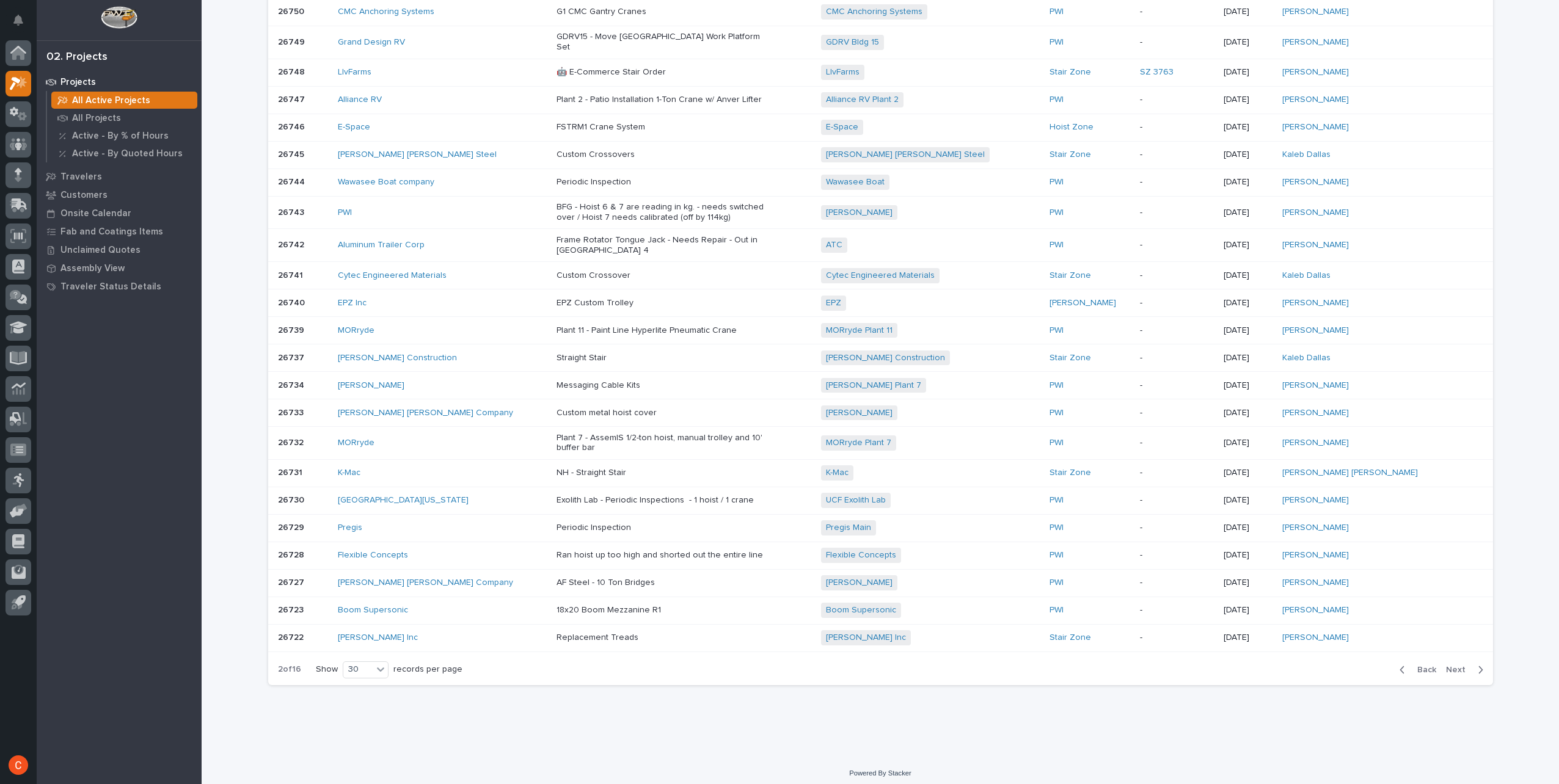
click at [1449, 664] on span "Next" at bounding box center [1460, 669] width 27 height 11
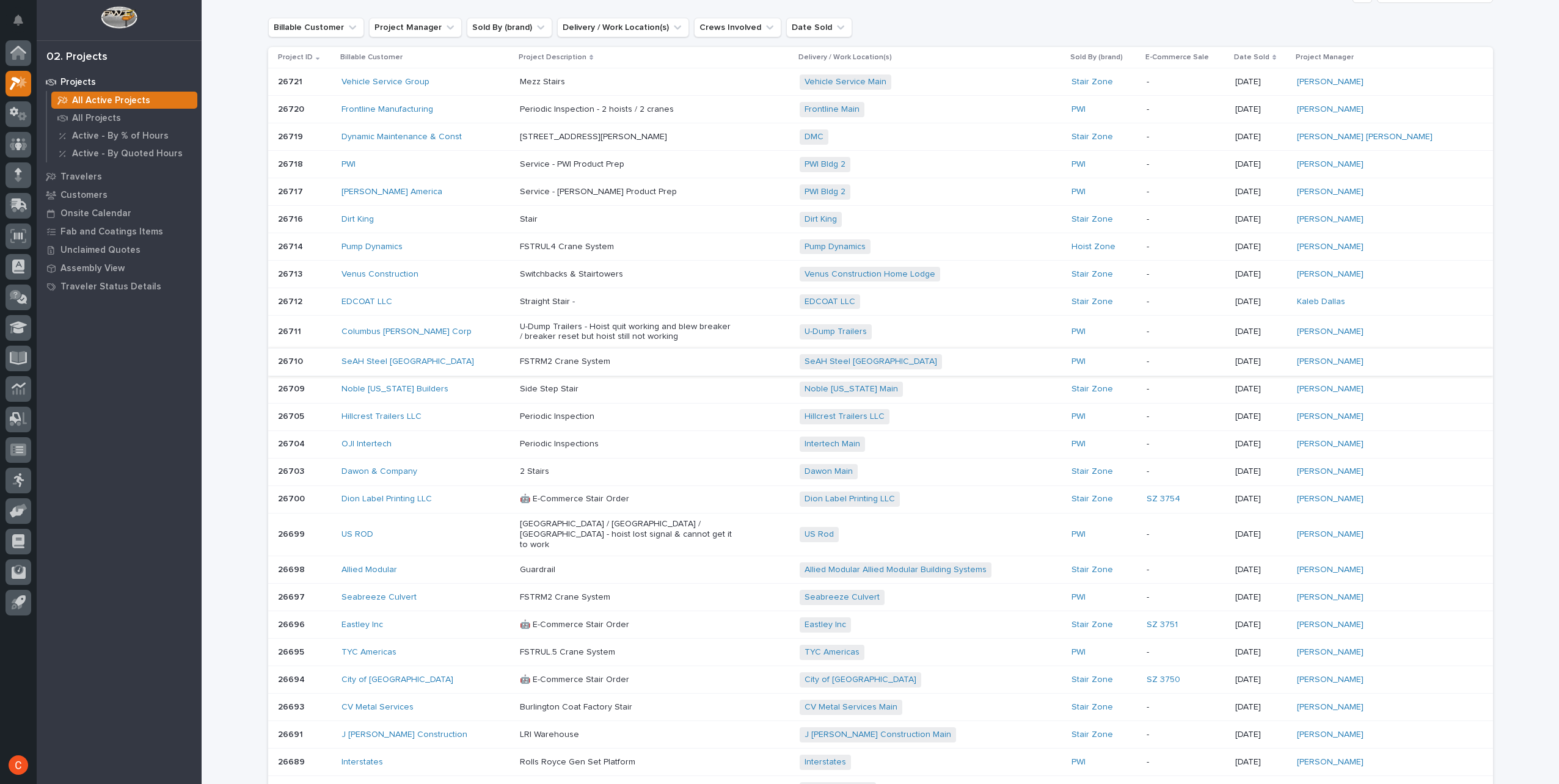
scroll to position [245, 0]
